Goal: Check status: Check status

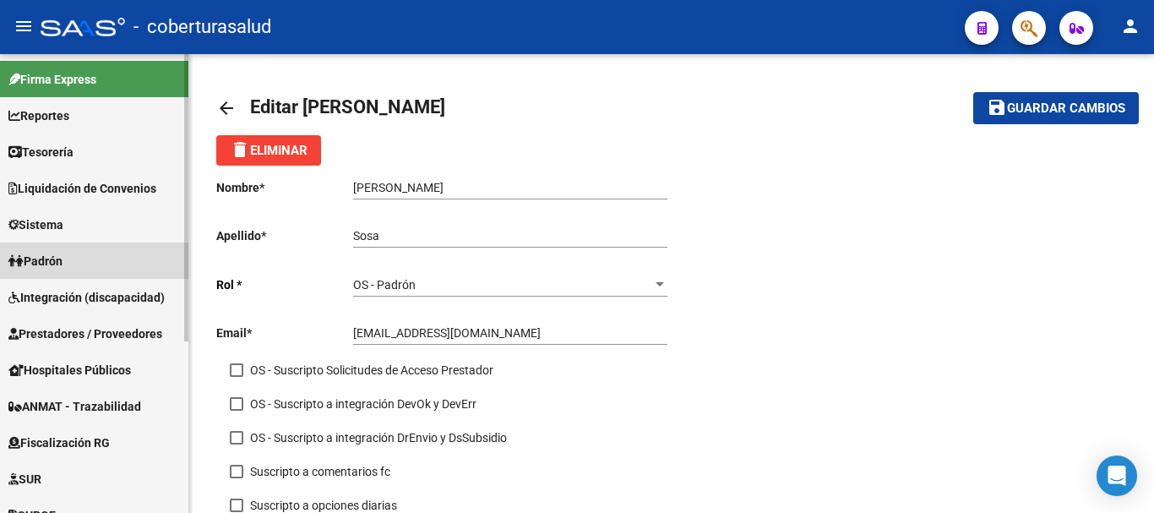
click at [58, 259] on span "Padrón" at bounding box center [35, 261] width 54 height 19
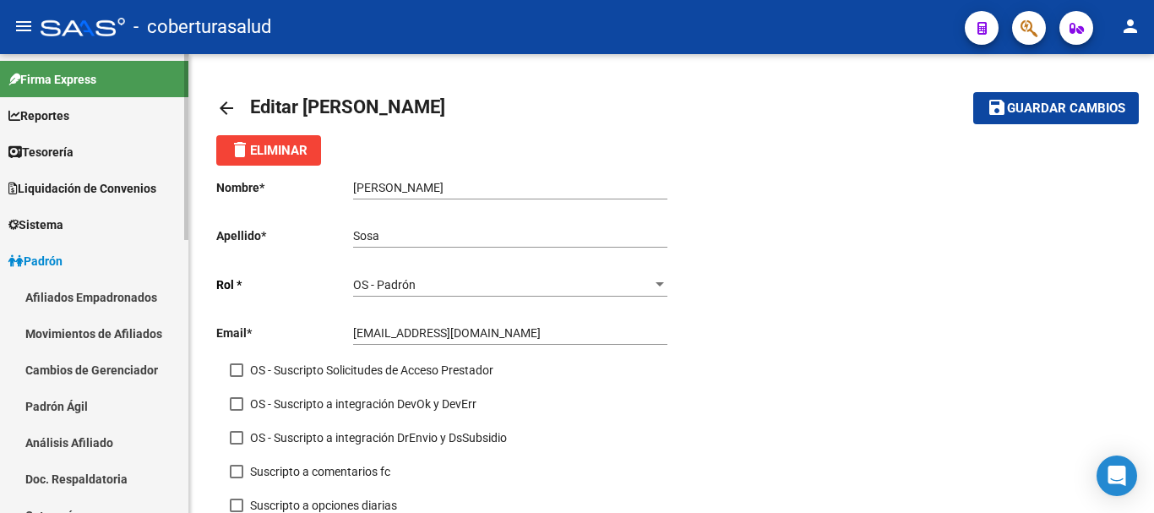
click at [94, 340] on link "Movimientos de Afiliados" at bounding box center [94, 333] width 188 height 36
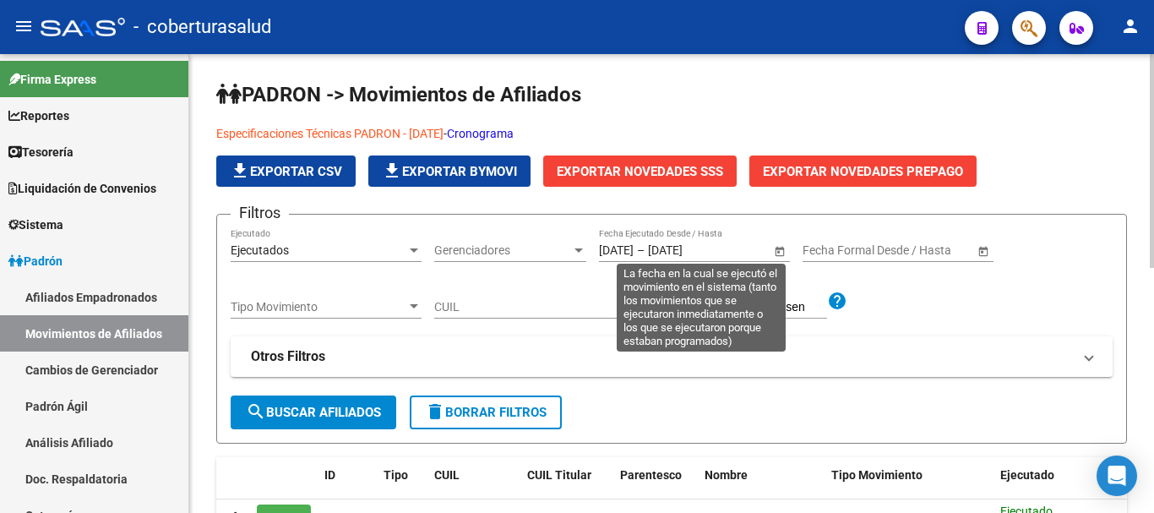
click at [782, 252] on span "Open calendar" at bounding box center [779, 251] width 41 height 41
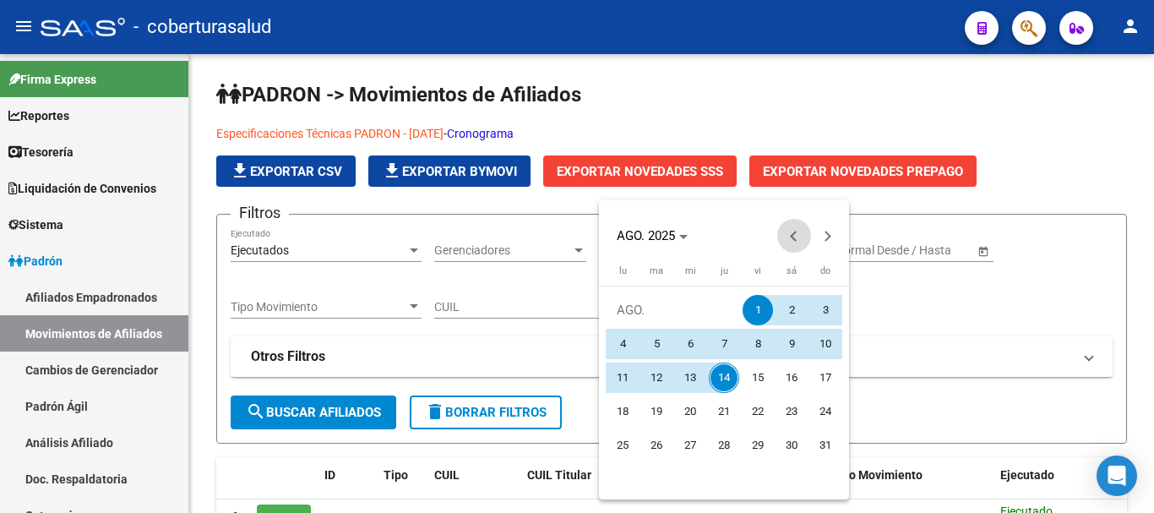
click at [788, 239] on span "Previous month" at bounding box center [794, 236] width 34 height 34
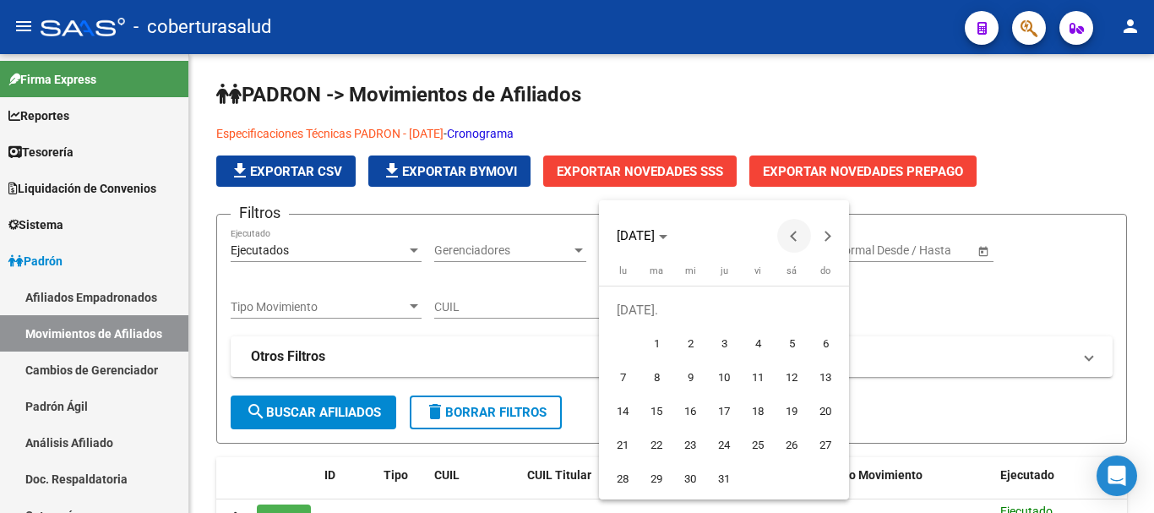
click at [788, 239] on span "Previous month" at bounding box center [794, 236] width 34 height 34
click at [823, 313] on span "1" at bounding box center [825, 310] width 30 height 30
type input "[DATE]"
click at [823, 238] on button "Next month" at bounding box center [828, 236] width 34 height 34
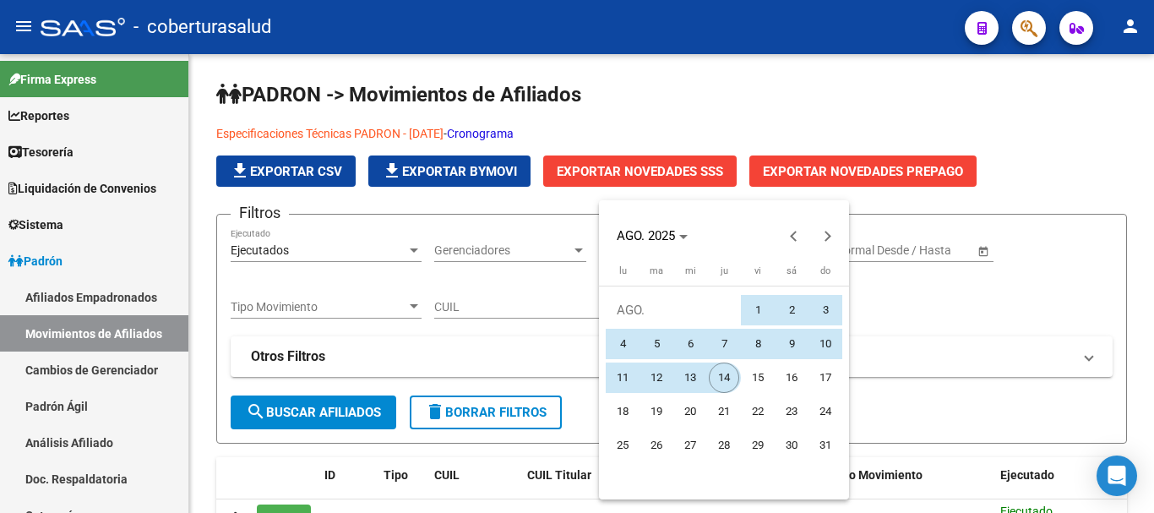
click at [721, 377] on span "14" at bounding box center [724, 377] width 30 height 30
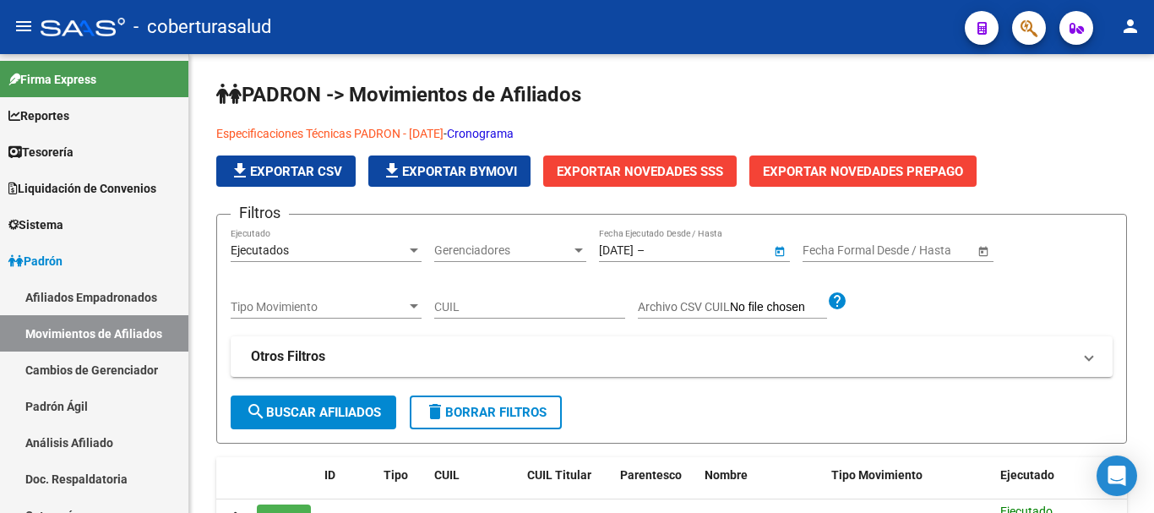
type input "[DATE]"
click at [357, 415] on span "search Buscar Afiliados" at bounding box center [313, 412] width 135 height 15
